Goal: Transaction & Acquisition: Purchase product/service

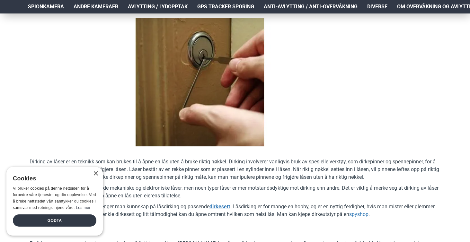
scroll to position [95, 0]
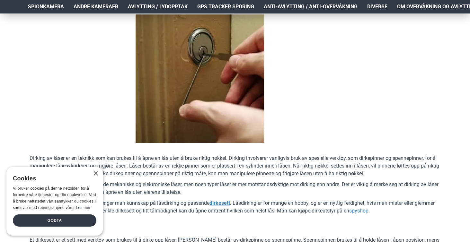
click at [95, 177] on div "× Cookies Vi bruker cookies på denne nettsiden for å forbedre våre tjenester og…" at bounding box center [54, 201] width 96 height 69
click at [95, 176] on div "×" at bounding box center [95, 173] width 5 height 5
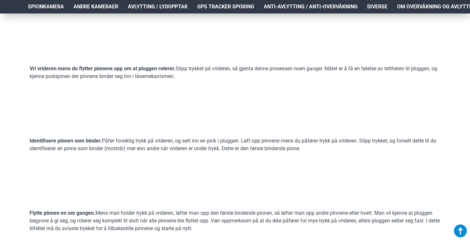
scroll to position [1115, 0]
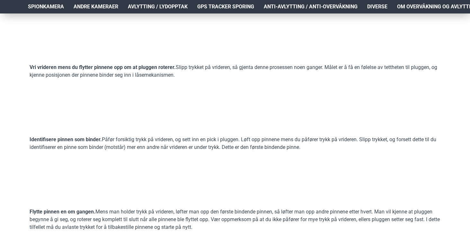
click at [30, 58] on video at bounding box center [78, 34] width 96 height 48
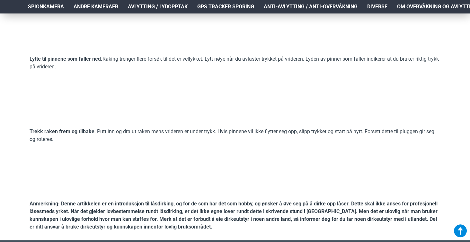
scroll to position [1516, 0]
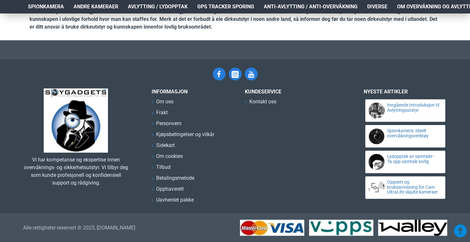
scroll to position [2427, 0]
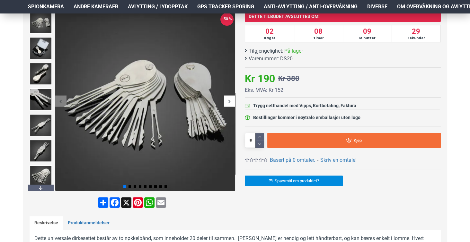
scroll to position [100, 0]
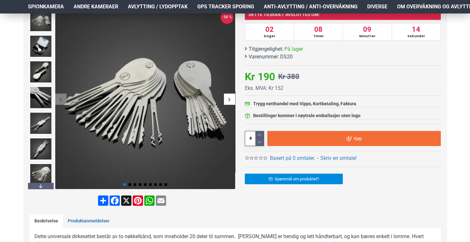
click at [430, 196] on div "Dirkesett med 20 deler i nøkkelbånd Tilgjengelighet: På lager Varenummer: DS20 -" at bounding box center [337, 111] width 205 height 205
click at [433, 193] on div "Dirkesett med 20 deler i nøkkelbånd Tilgjengelighet: På lager Varenummer: DS20 -" at bounding box center [337, 111] width 205 height 205
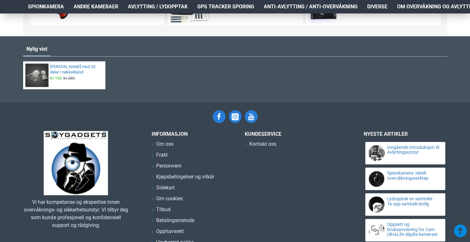
scroll to position [436, 0]
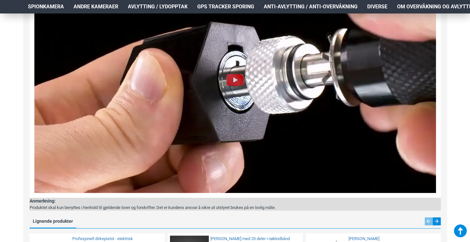
scroll to position [468, 0]
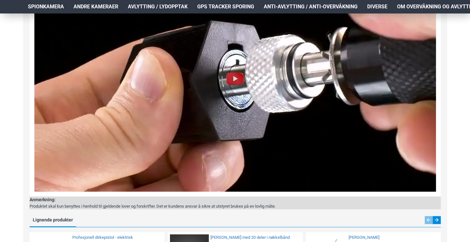
click at [236, 78] on img at bounding box center [235, 78] width 21 height 21
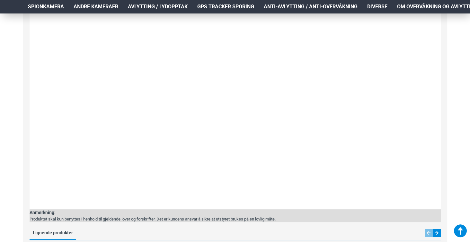
scroll to position [460, 0]
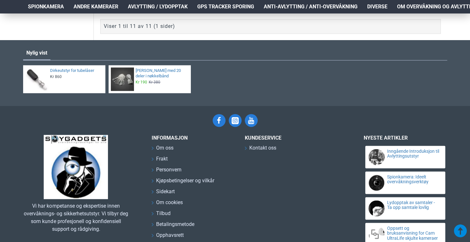
scroll to position [1220, 0]
